Goal: Task Accomplishment & Management: Complete application form

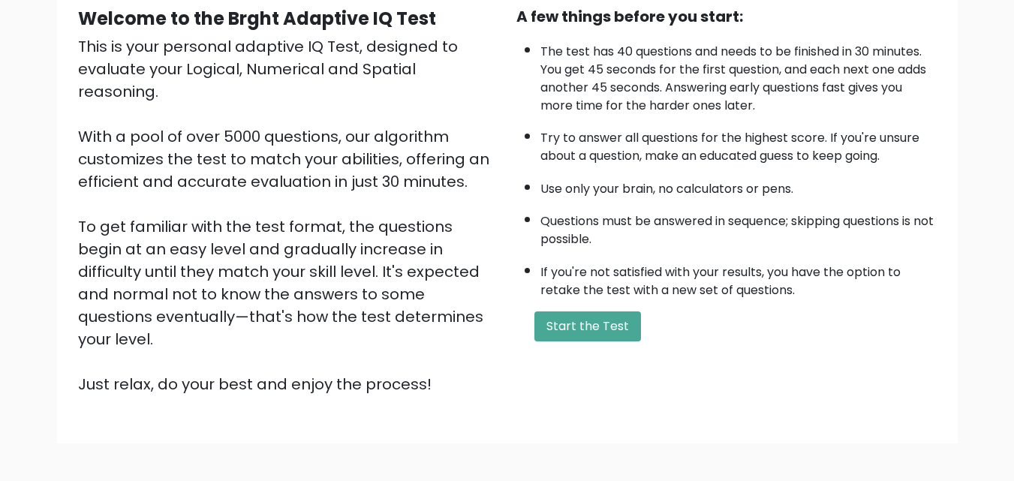
scroll to position [150, 0]
click at [617, 324] on button "Start the Test" at bounding box center [587, 326] width 107 height 30
click at [606, 329] on button "Start the Test" at bounding box center [587, 326] width 107 height 30
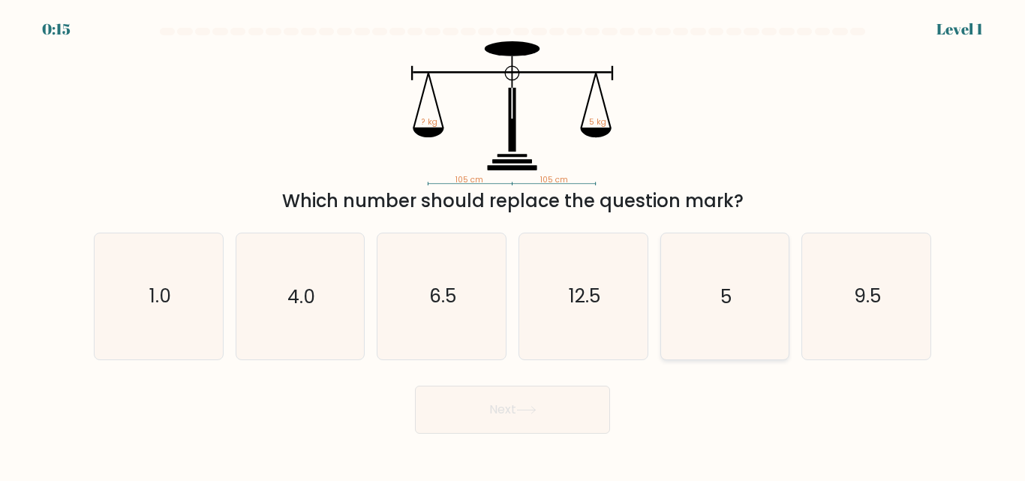
click at [711, 320] on icon "5" at bounding box center [724, 295] width 125 height 125
click at [513, 245] on input "e. 5" at bounding box center [513, 243] width 1 height 4
radio input "true"
click at [583, 431] on button "Next" at bounding box center [512, 410] width 195 height 48
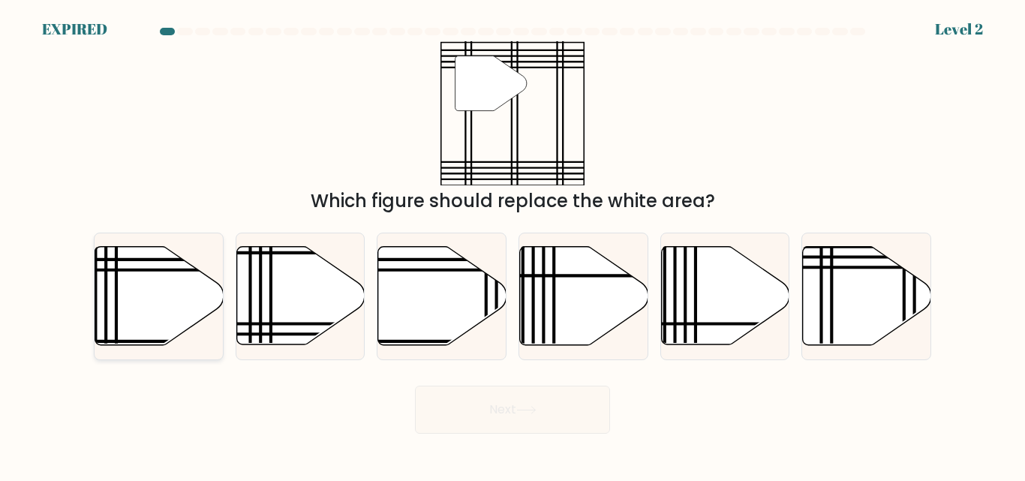
click at [147, 320] on icon at bounding box center [159, 296] width 128 height 98
click at [513, 245] on input "a." at bounding box center [513, 243] width 1 height 4
radio input "true"
click at [841, 296] on icon at bounding box center [867, 296] width 128 height 98
click at [513, 245] on input "f." at bounding box center [513, 243] width 1 height 4
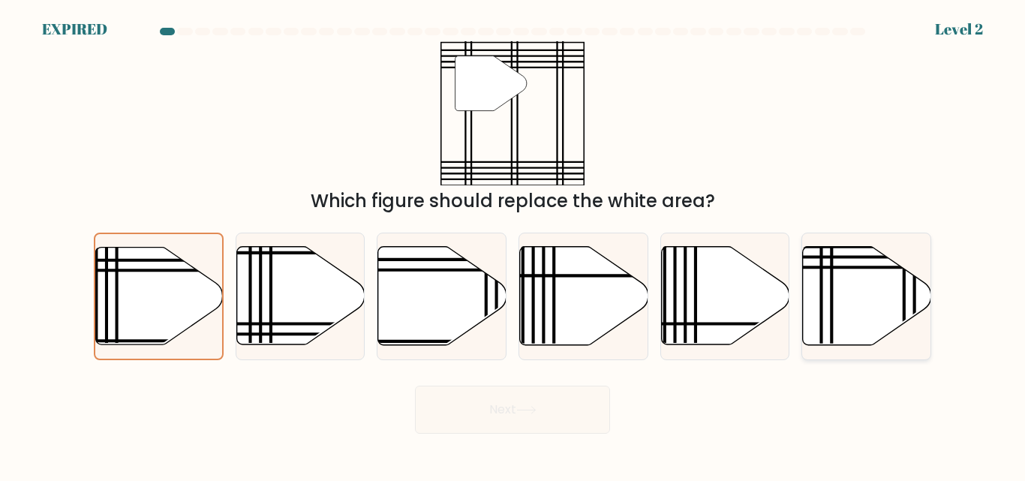
radio input "true"
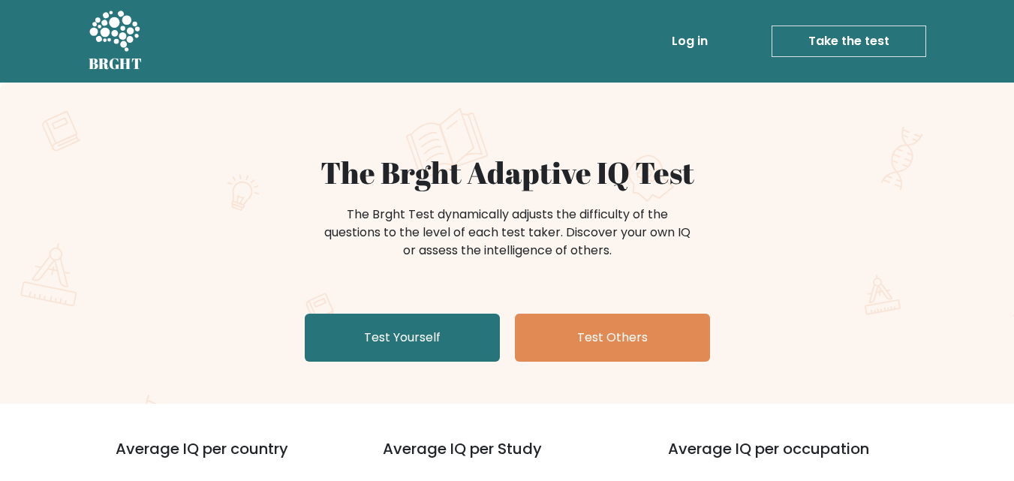
click at [883, 35] on link "Take the test" at bounding box center [849, 42] width 155 height 32
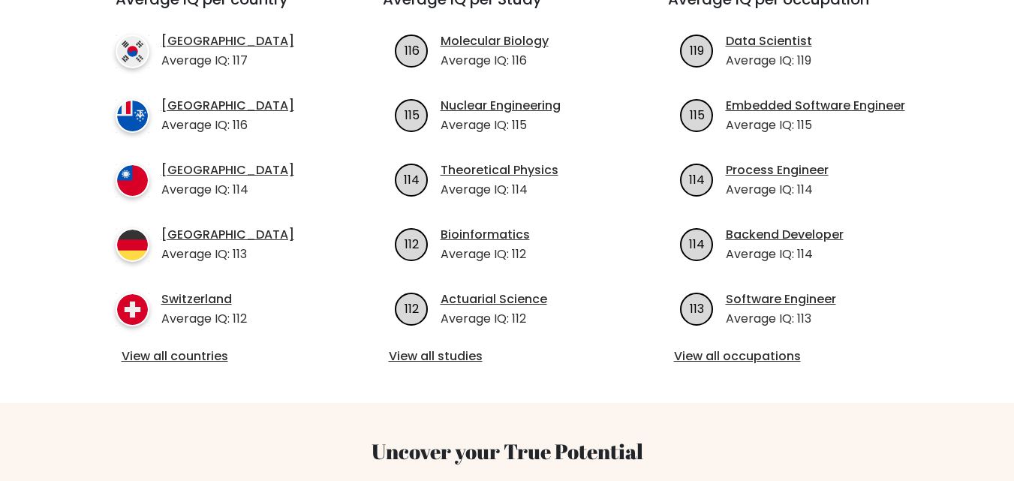
scroll to position [450, 0]
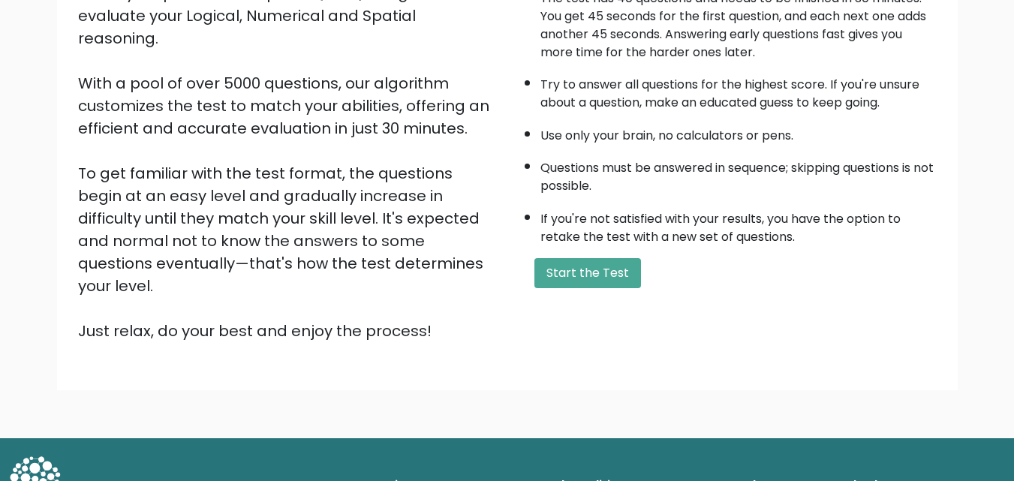
scroll to position [206, 0]
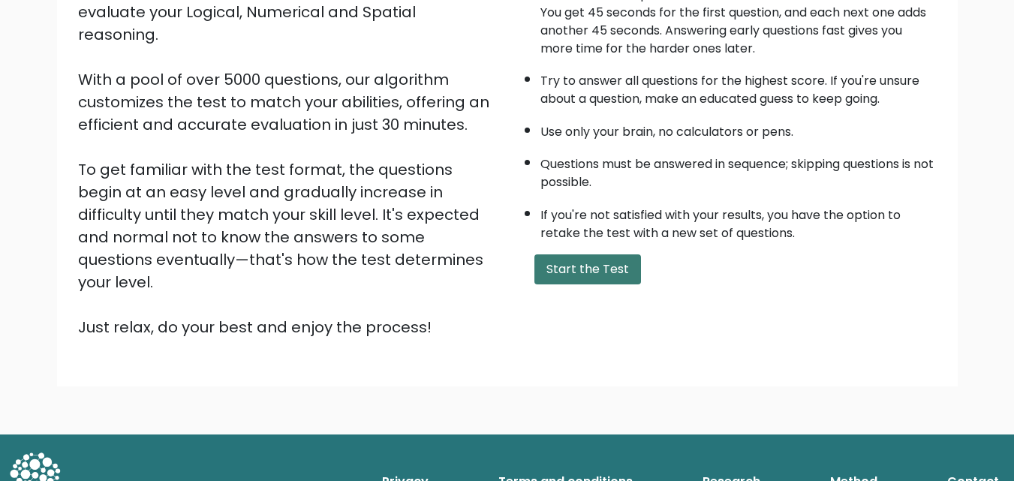
click at [589, 276] on button "Start the Test" at bounding box center [587, 269] width 107 height 30
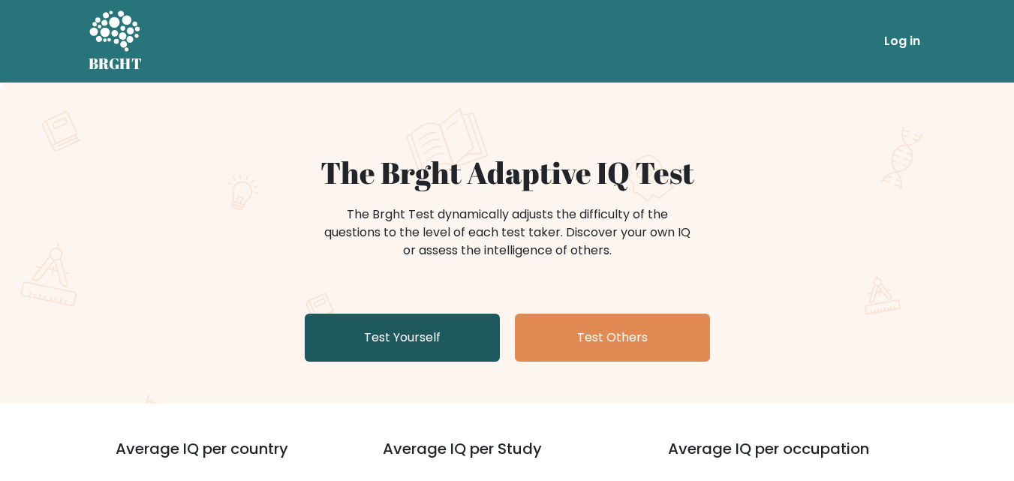
click at [402, 347] on link "Test Yourself" at bounding box center [402, 338] width 195 height 48
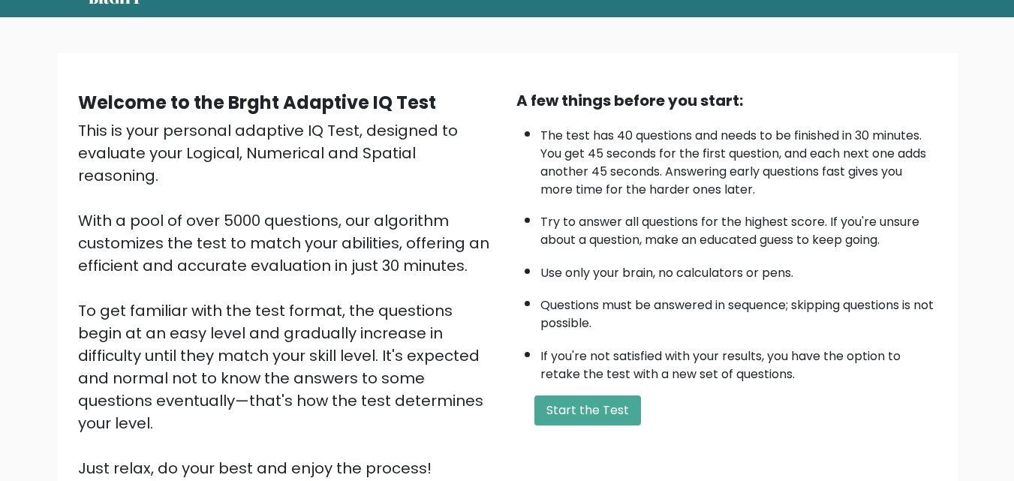
scroll to position [150, 0]
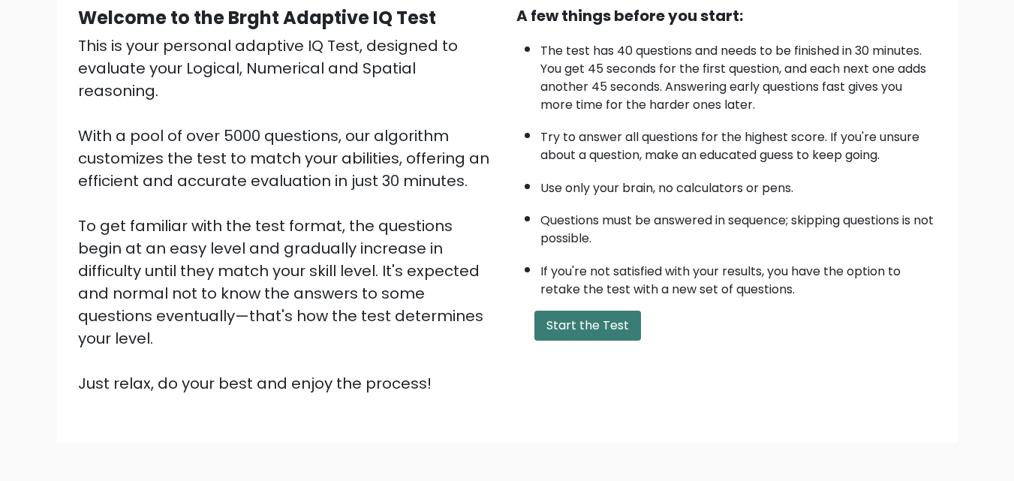
click at [597, 316] on button "Start the Test" at bounding box center [587, 326] width 107 height 30
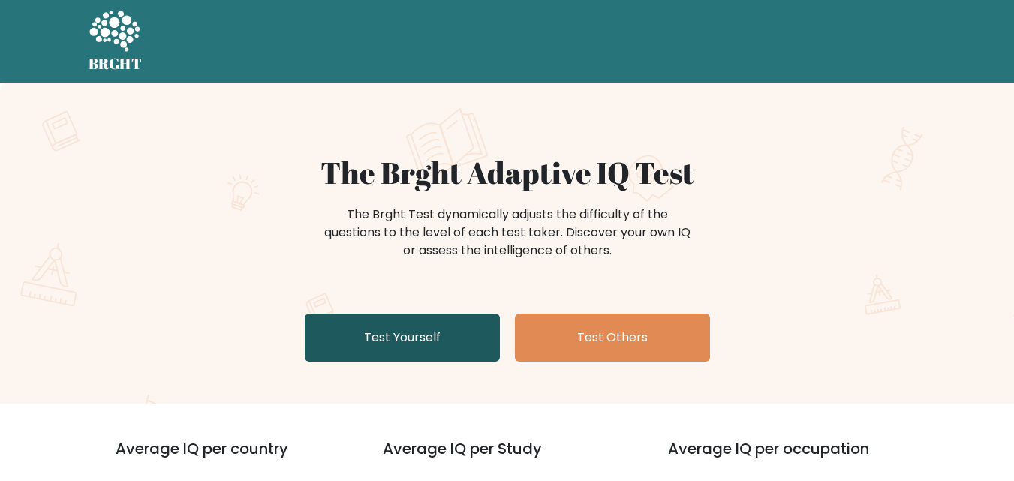
click at [401, 335] on link "Test Yourself" at bounding box center [402, 338] width 195 height 48
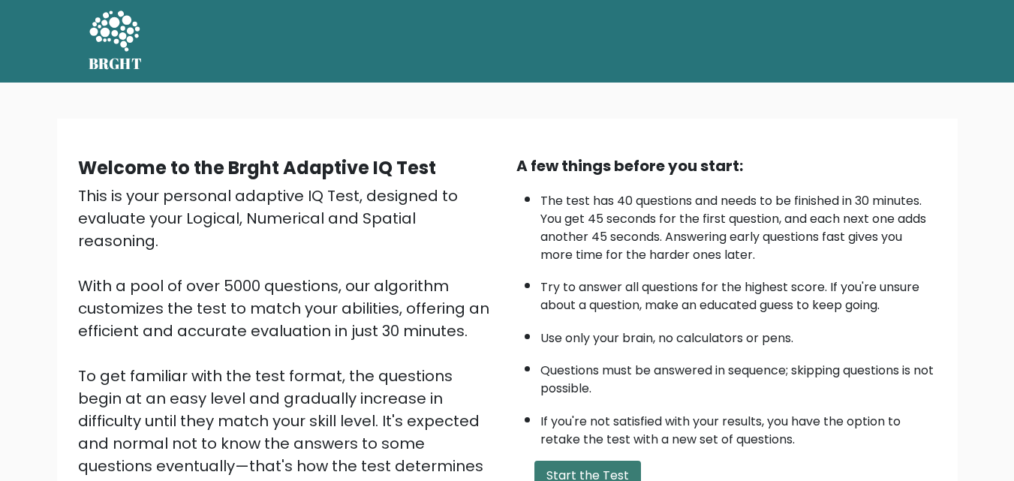
click at [623, 471] on button "Start the Test" at bounding box center [587, 476] width 107 height 30
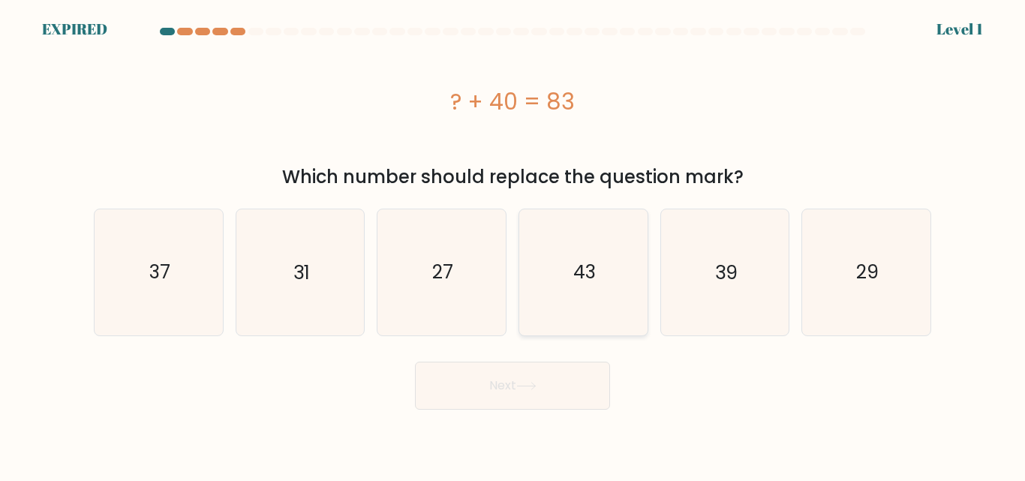
click at [602, 282] on icon "43" at bounding box center [583, 271] width 125 height 125
click at [513, 245] on input "d. 43" at bounding box center [513, 243] width 1 height 4
radio input "true"
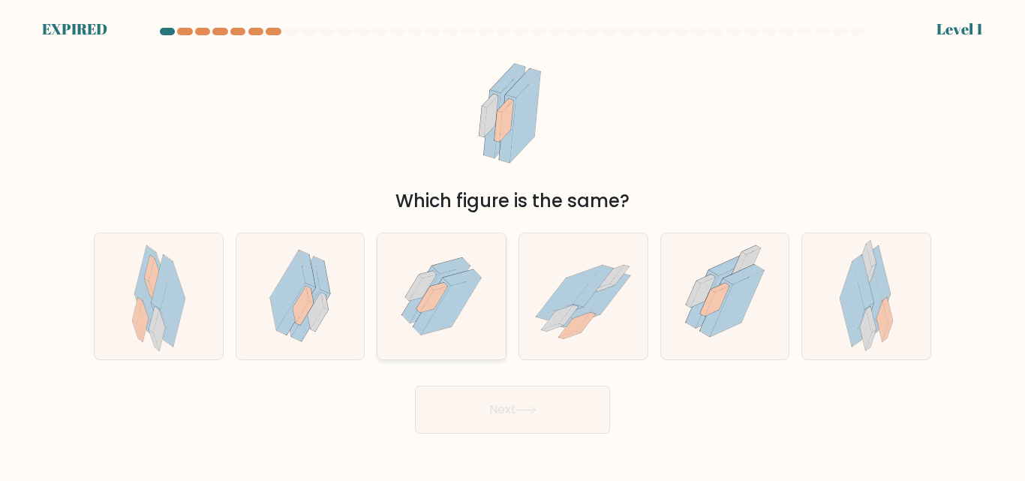
drag, startPoint x: 475, startPoint y: 323, endPoint x: 483, endPoint y: 327, distance: 8.8
click at [475, 322] on icon at bounding box center [442, 295] width 112 height 125
click at [513, 245] on input "c." at bounding box center [513, 243] width 1 height 4
radio input "true"
click at [539, 422] on button "Next" at bounding box center [512, 410] width 195 height 48
